Goal: Transaction & Acquisition: Register for event/course

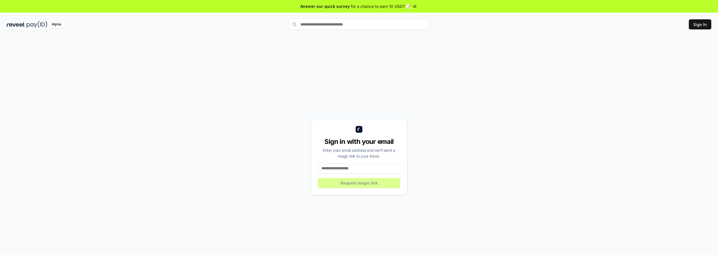
click at [363, 167] on input at bounding box center [359, 169] width 82 height 10
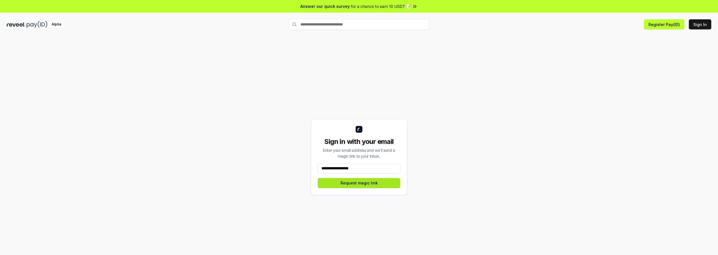
type input "**********"
click at [371, 183] on button "Request magic link" at bounding box center [359, 183] width 82 height 10
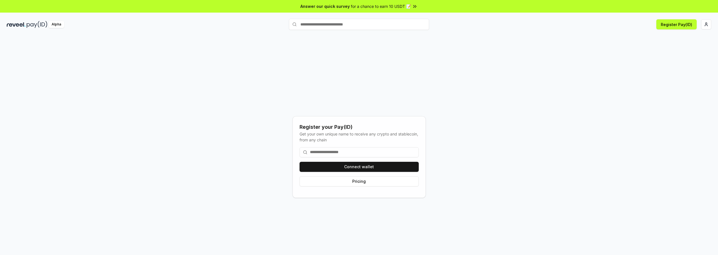
click at [349, 149] on input at bounding box center [358, 152] width 119 height 10
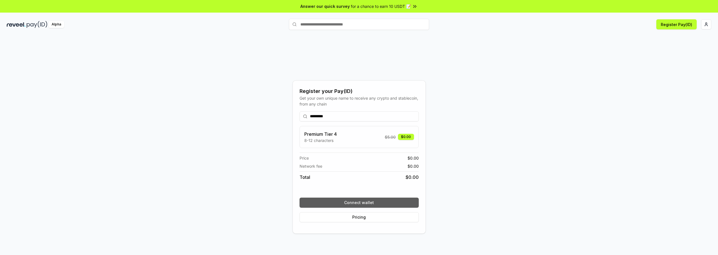
type input "*********"
click at [349, 201] on button "Connect wallet" at bounding box center [358, 203] width 119 height 10
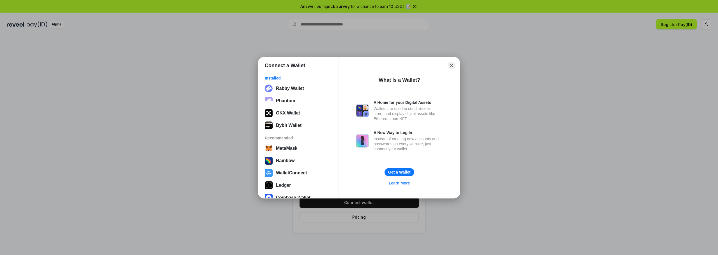
scroll to position [22, 0]
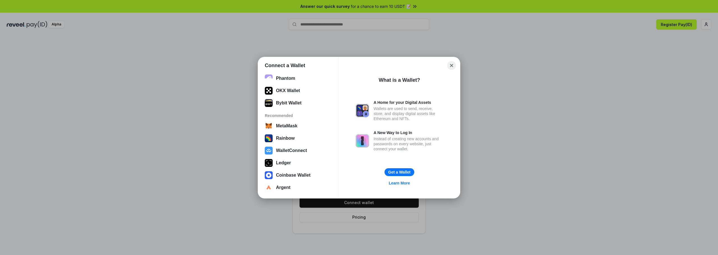
click at [453, 63] on button "Close" at bounding box center [451, 65] width 9 height 9
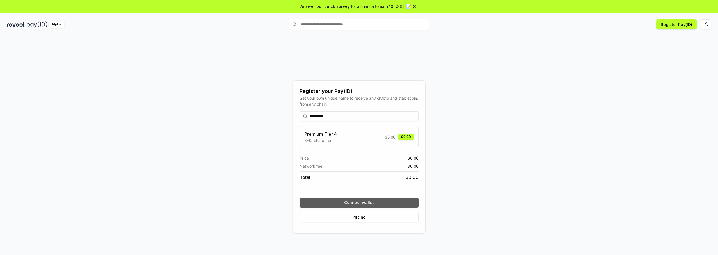
click at [365, 203] on button "Connect wallet" at bounding box center [358, 203] width 119 height 10
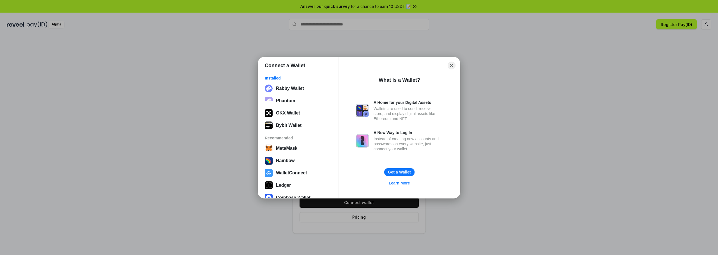
click at [401, 171] on button "Get a Wallet" at bounding box center [399, 172] width 30 height 8
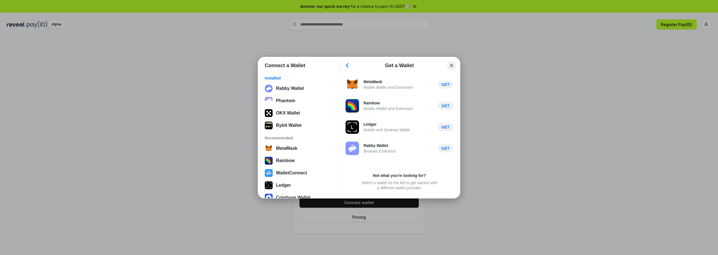
click at [453, 66] on button "Close" at bounding box center [451, 65] width 9 height 9
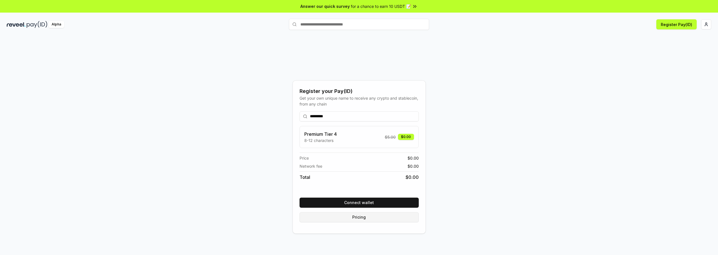
click at [377, 219] on button "Pricing" at bounding box center [358, 218] width 119 height 10
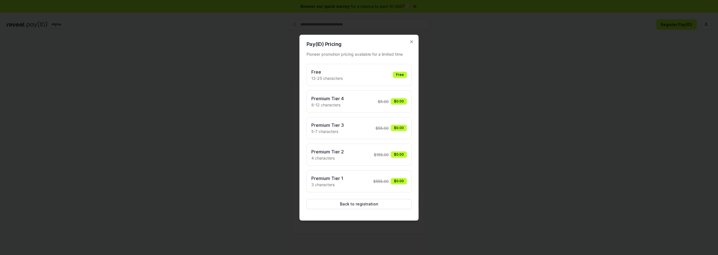
click at [377, 79] on div "Free 13-25 characters Free" at bounding box center [359, 75] width 96 height 13
click at [410, 40] on icon "button" at bounding box center [411, 42] width 4 height 4
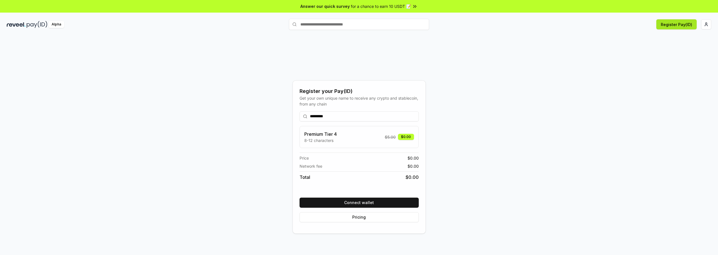
click at [673, 25] on button "Register Pay(ID)" at bounding box center [676, 24] width 40 height 10
click at [706, 24] on html "Answer our quick survey for a chance to earn 10 USDT 📝 Alpha Register Pay(ID) R…" at bounding box center [359, 127] width 718 height 255
click at [678, 38] on div "ktv230422@gmail.com" at bounding box center [680, 39] width 62 height 16
click at [547, 66] on html "Answer our quick survey for a chance to earn 10 USDT 📝 Alpha Register Pay(ID) R…" at bounding box center [359, 127] width 718 height 255
drag, startPoint x: 357, startPoint y: 27, endPoint x: 461, endPoint y: 22, distance: 103.9
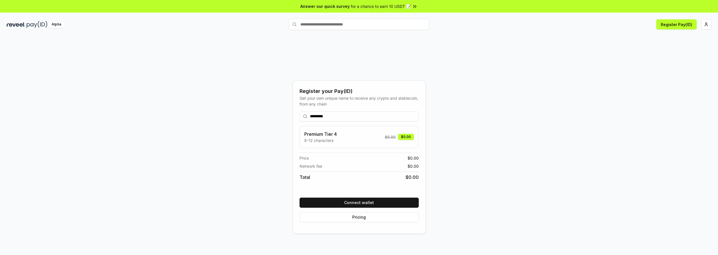
click at [357, 27] on input "text" at bounding box center [359, 24] width 140 height 11
click at [684, 27] on button "Register Pay(ID)" at bounding box center [676, 24] width 40 height 10
click at [707, 22] on html "Answer our quick survey for a chance to earn 10 USDT 📝 Alpha Register Pay(ID) C…" at bounding box center [359, 127] width 718 height 255
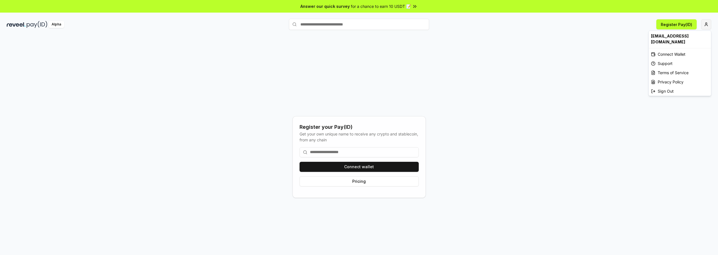
click at [707, 24] on html "Answer our quick survey for a chance to earn 10 USDT 📝 Alpha Register Pay(ID) R…" at bounding box center [359, 127] width 718 height 255
click at [677, 30] on html "Answer our quick survey for a chance to earn 10 USDT 📝 Alpha Register Pay(ID) R…" at bounding box center [359, 127] width 718 height 255
click at [678, 27] on button "Register Pay(ID)" at bounding box center [676, 24] width 40 height 10
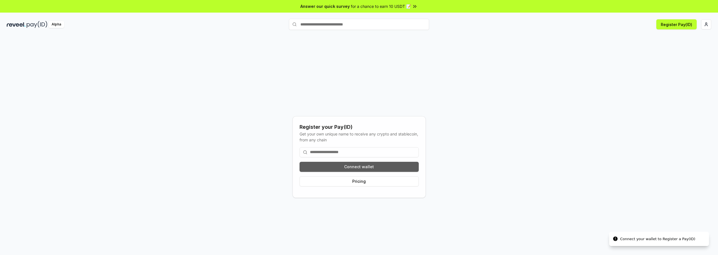
click at [390, 165] on button "Connect wallet" at bounding box center [358, 167] width 119 height 10
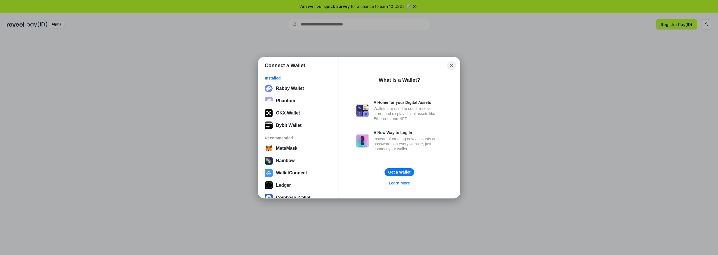
click at [450, 66] on button "Close" at bounding box center [451, 65] width 9 height 9
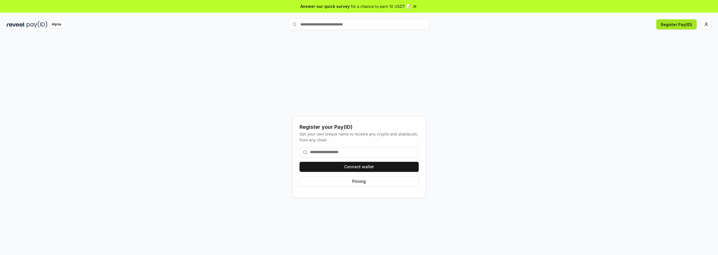
click at [677, 26] on button "Register Pay(ID)" at bounding box center [676, 24] width 40 height 10
